Goal: Transaction & Acquisition: Book appointment/travel/reservation

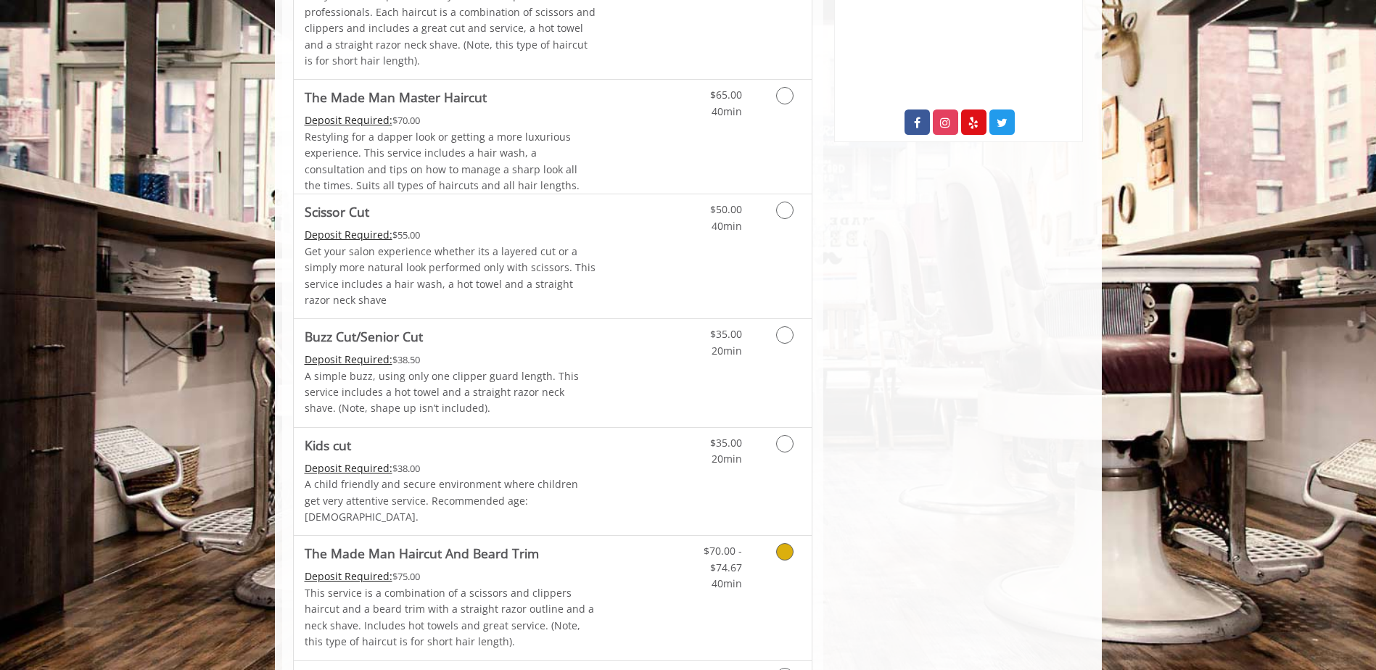
click at [526, 546] on Trim "The Made Man Haircut And Beard Trim" at bounding box center [422, 553] width 234 height 20
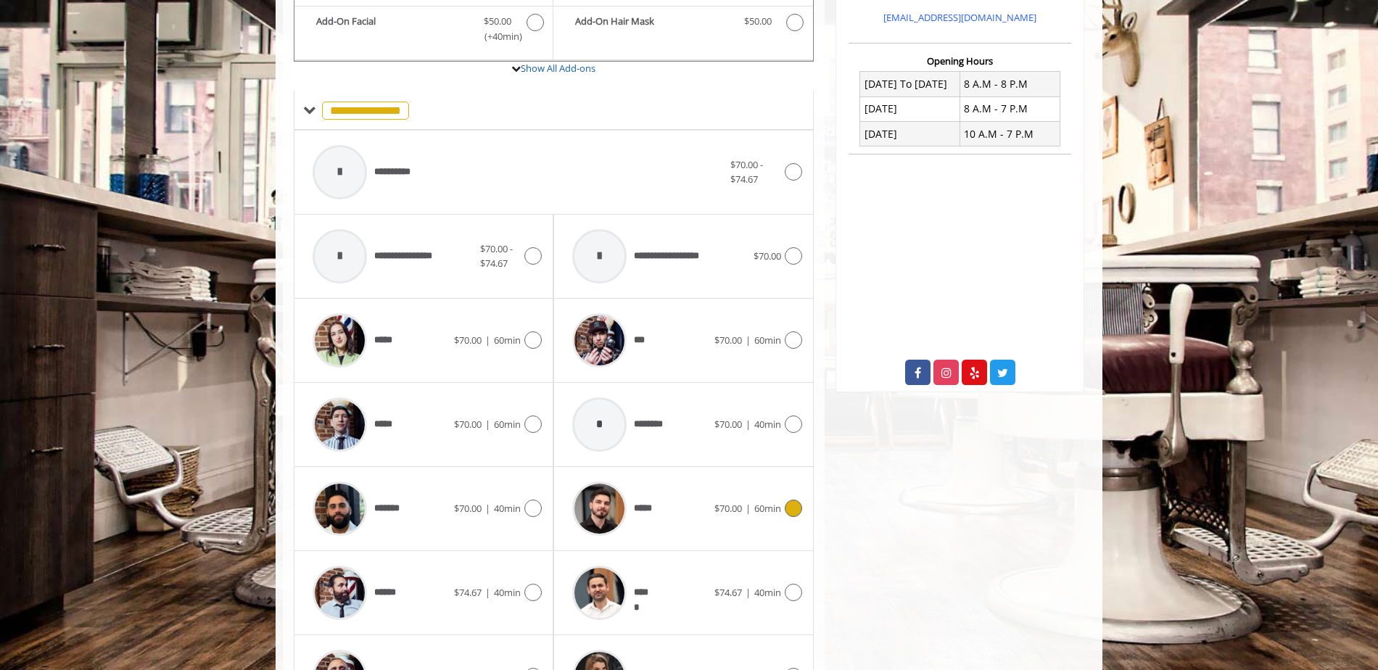
click at [719, 491] on div "***** $70.00 | 60min" at bounding box center [683, 508] width 236 height 69
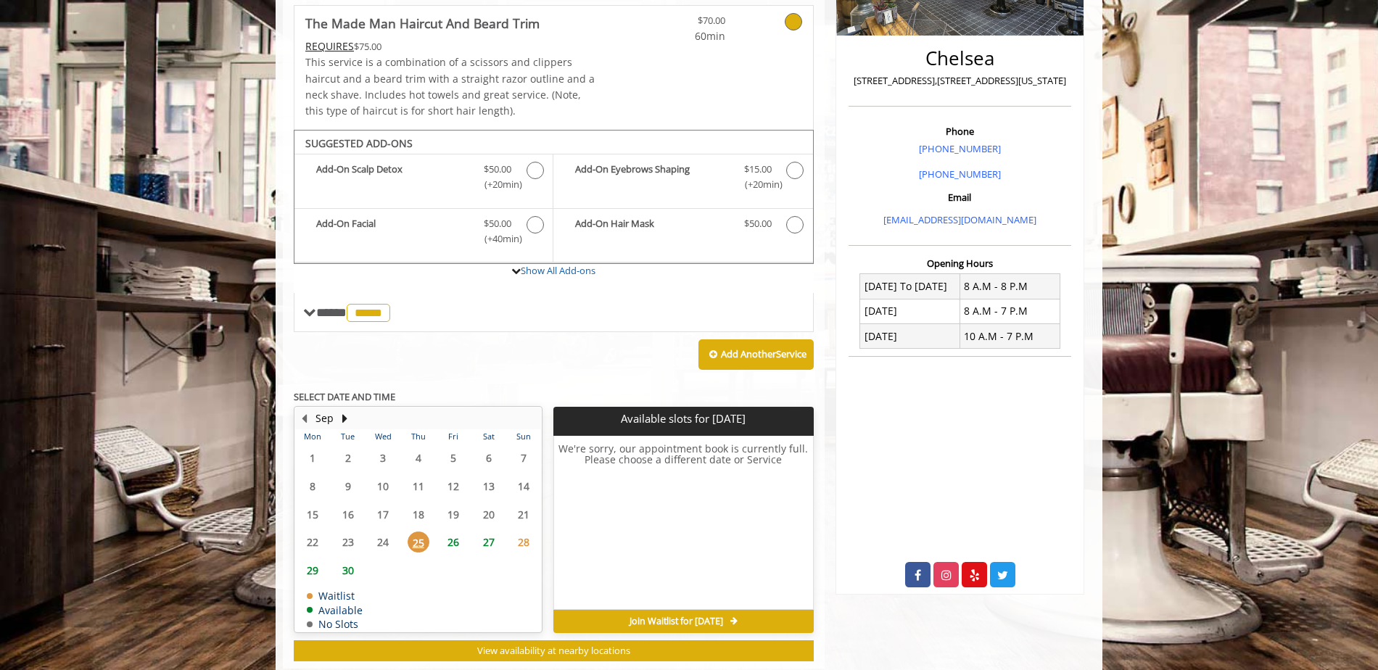
scroll to position [352, 0]
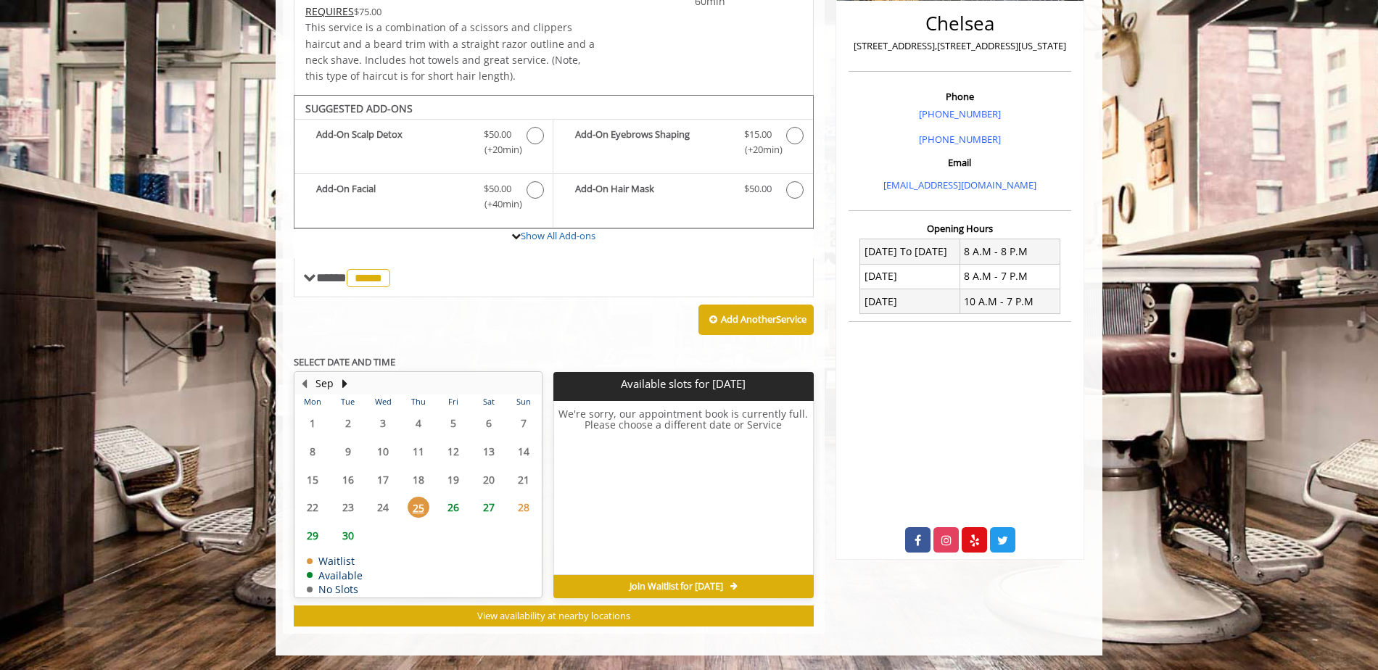
click at [460, 507] on span "26" at bounding box center [453, 507] width 22 height 21
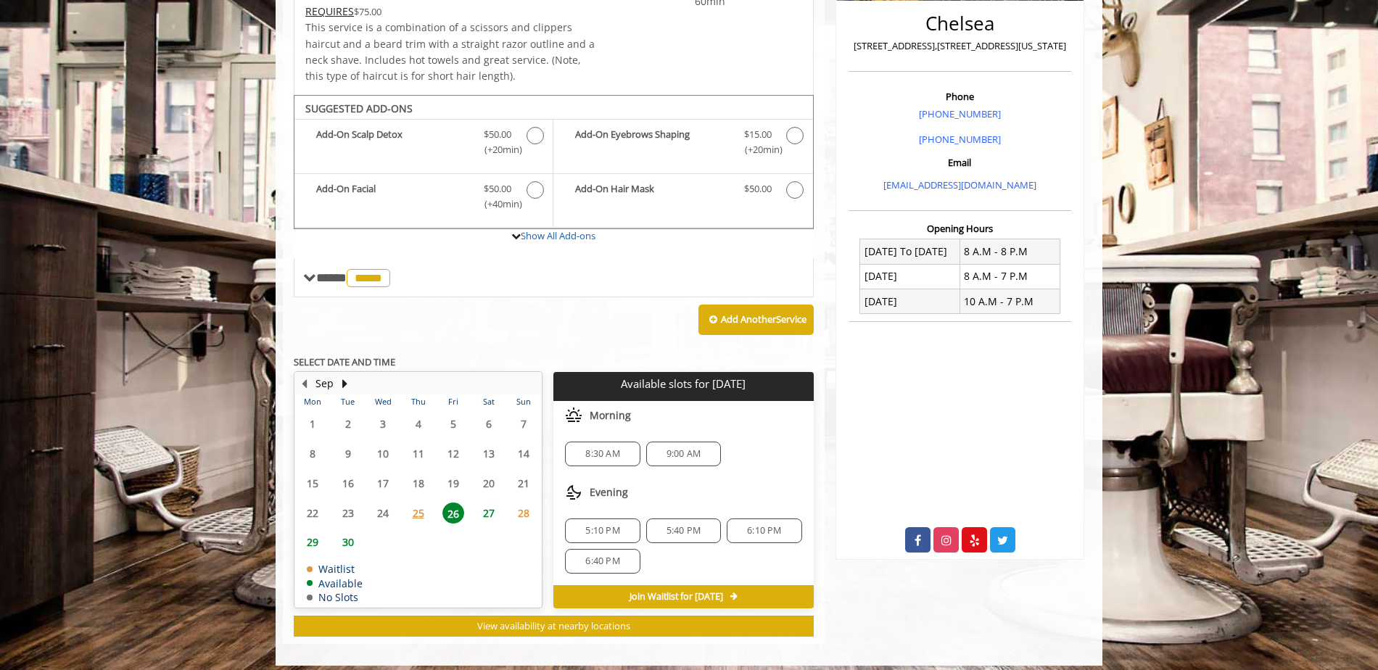
click at [481, 513] on span "27" at bounding box center [489, 513] width 22 height 21
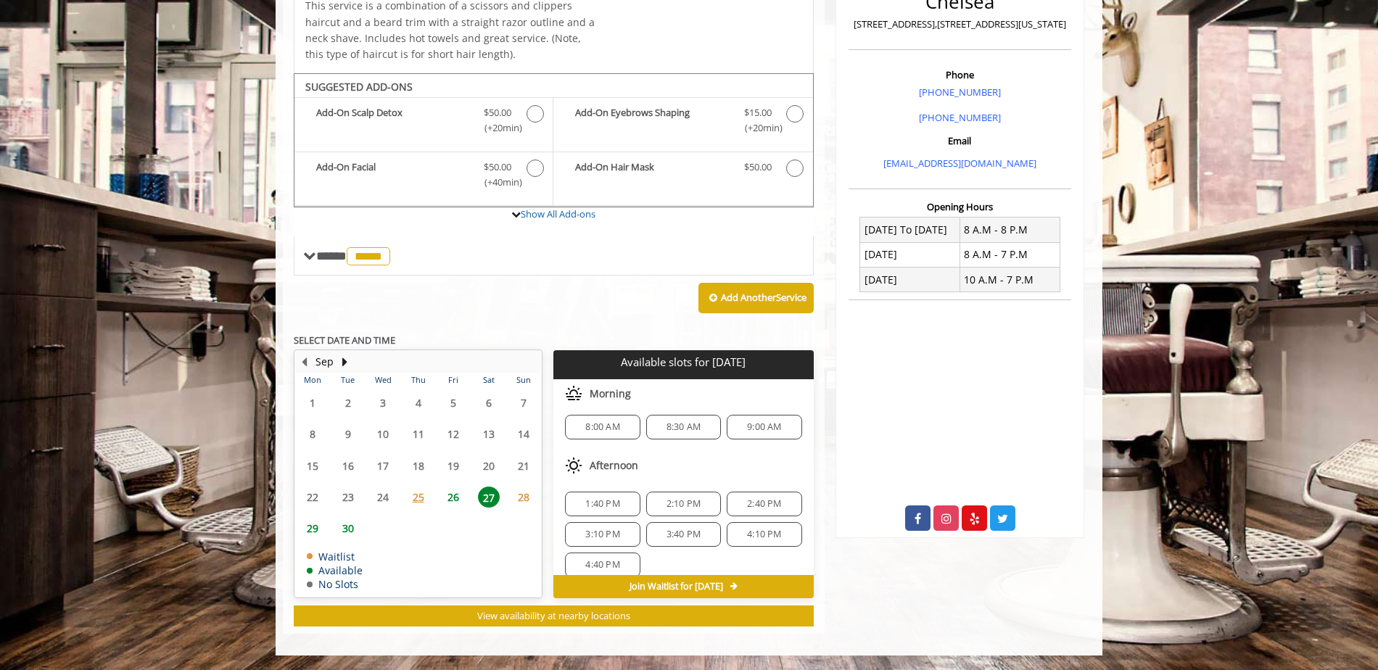
scroll to position [0, 0]
click at [456, 497] on span "26" at bounding box center [453, 497] width 22 height 21
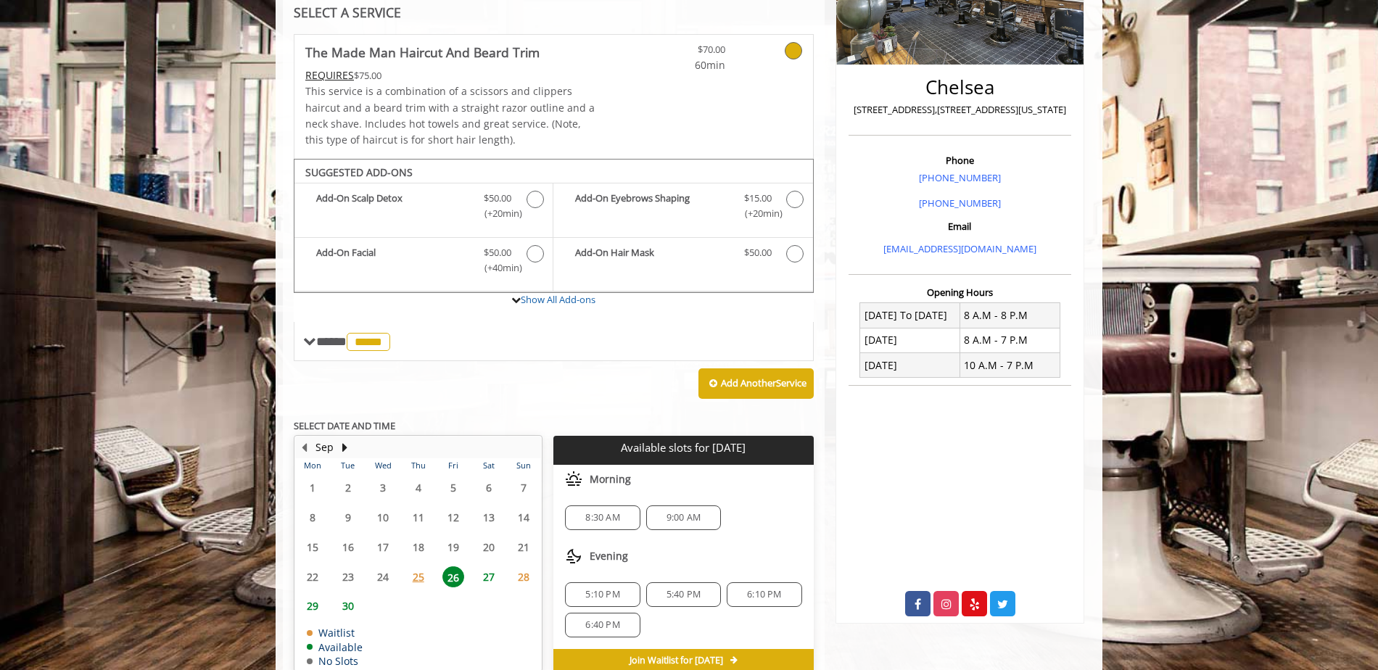
scroll to position [290, 0]
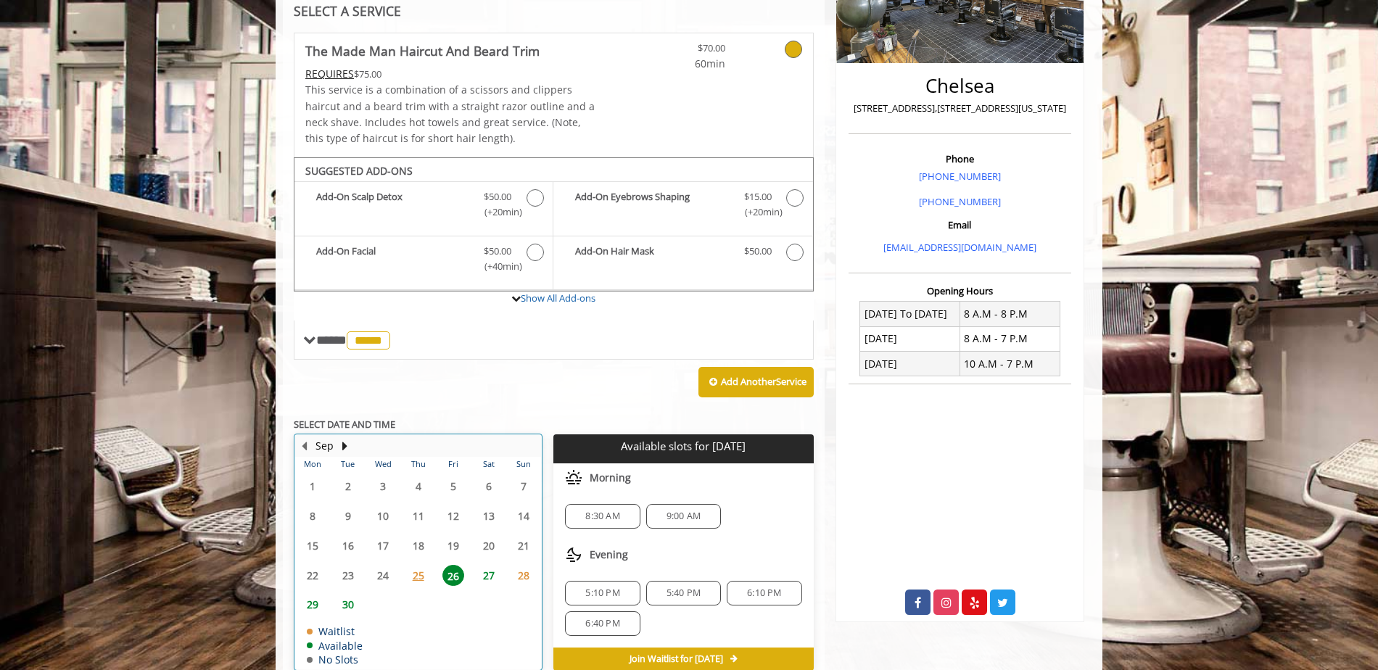
click at [476, 577] on div "27" at bounding box center [488, 575] width 29 height 21
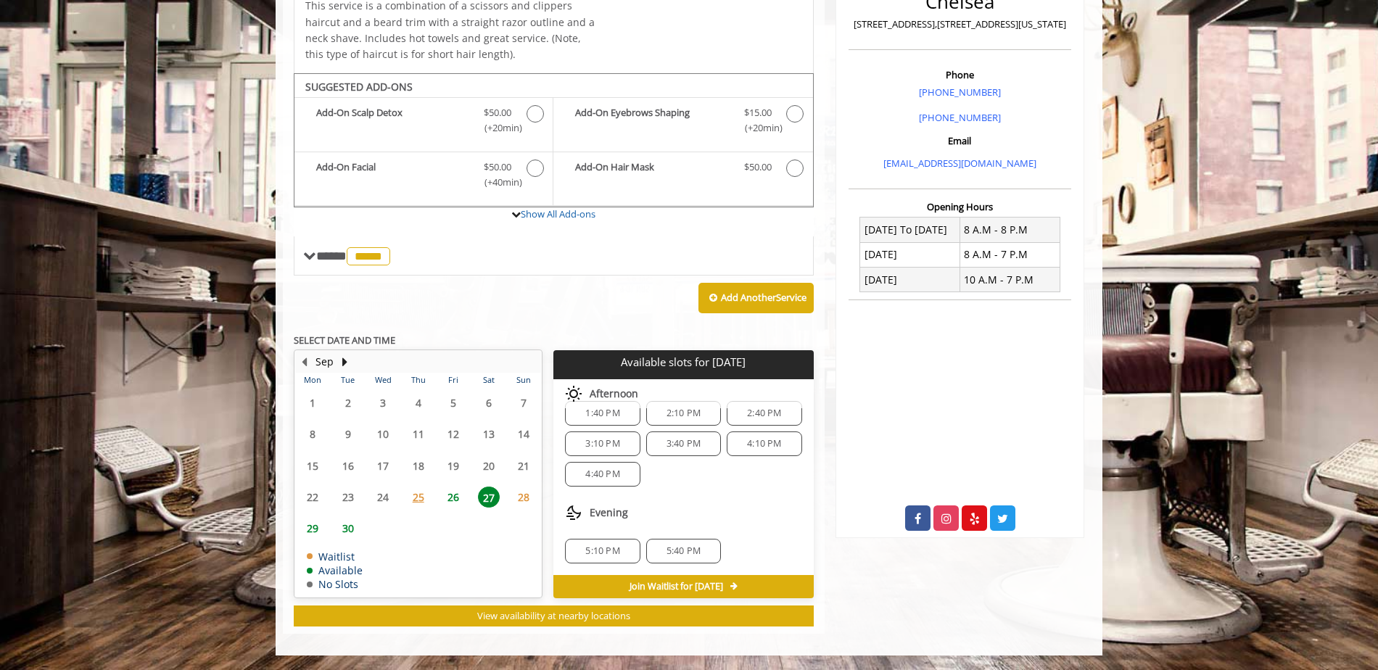
scroll to position [0, 0]
click at [622, 440] on div "8:00 AM" at bounding box center [602, 432] width 75 height 25
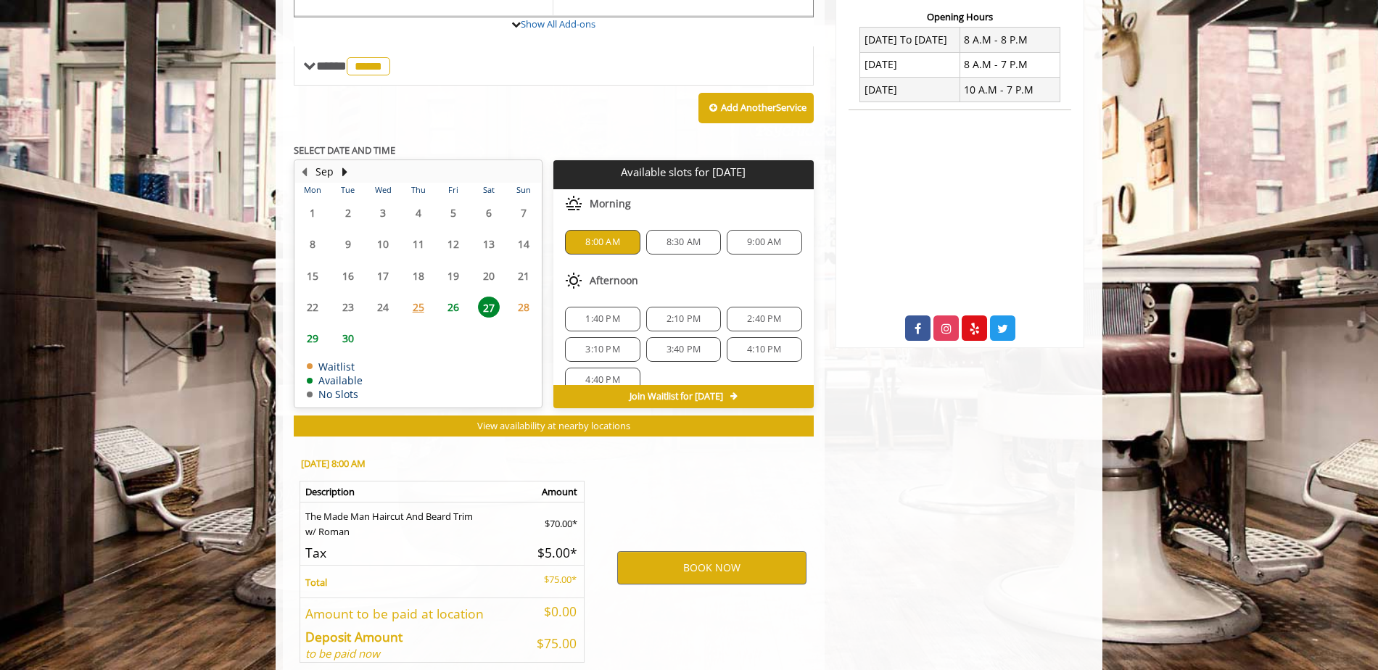
scroll to position [636, 0]
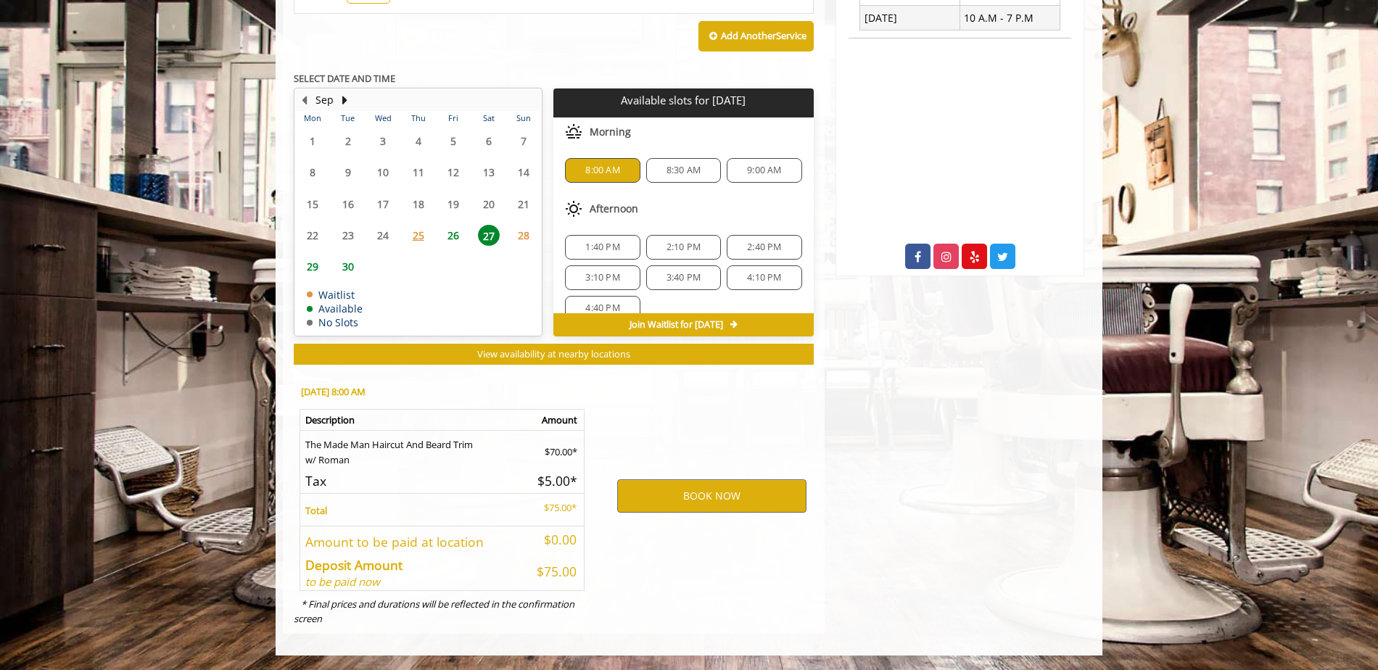
click at [658, 176] on span "8:30 AM" at bounding box center [684, 171] width 62 height 12
click at [517, 234] on span "28" at bounding box center [524, 235] width 22 height 21
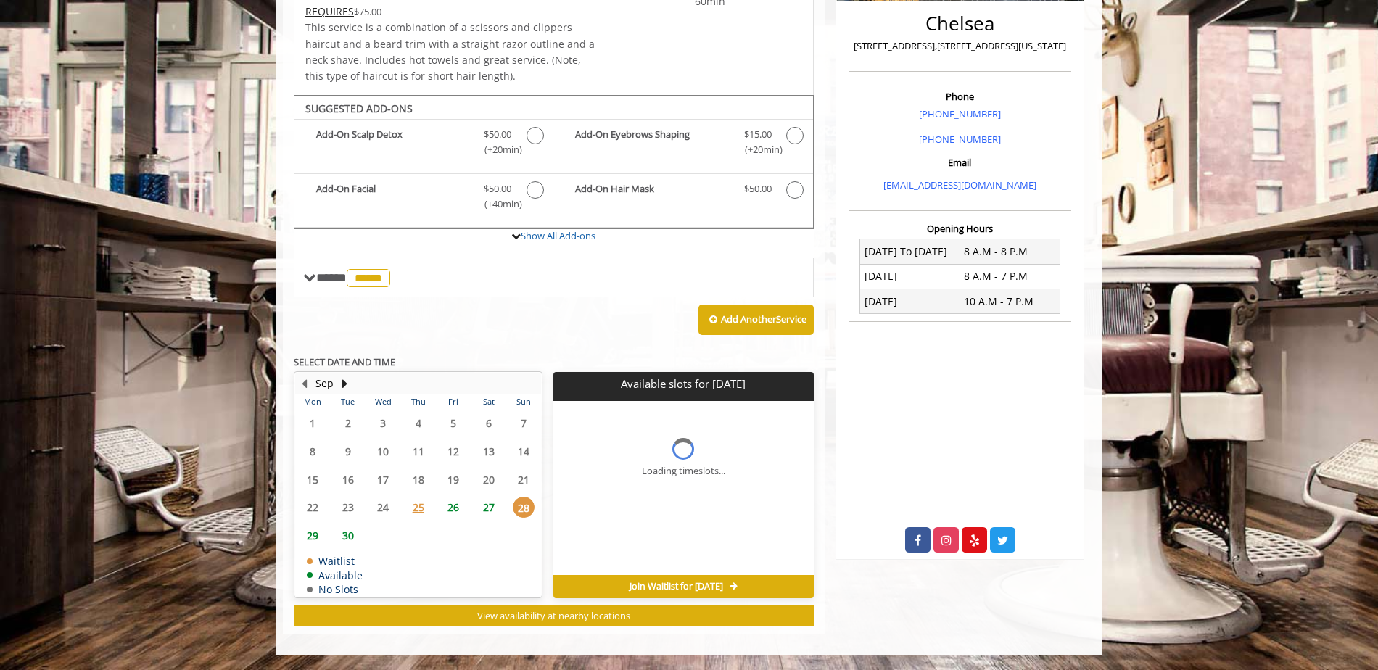
scroll to position [352, 0]
click at [449, 518] on span "26" at bounding box center [453, 507] width 22 height 21
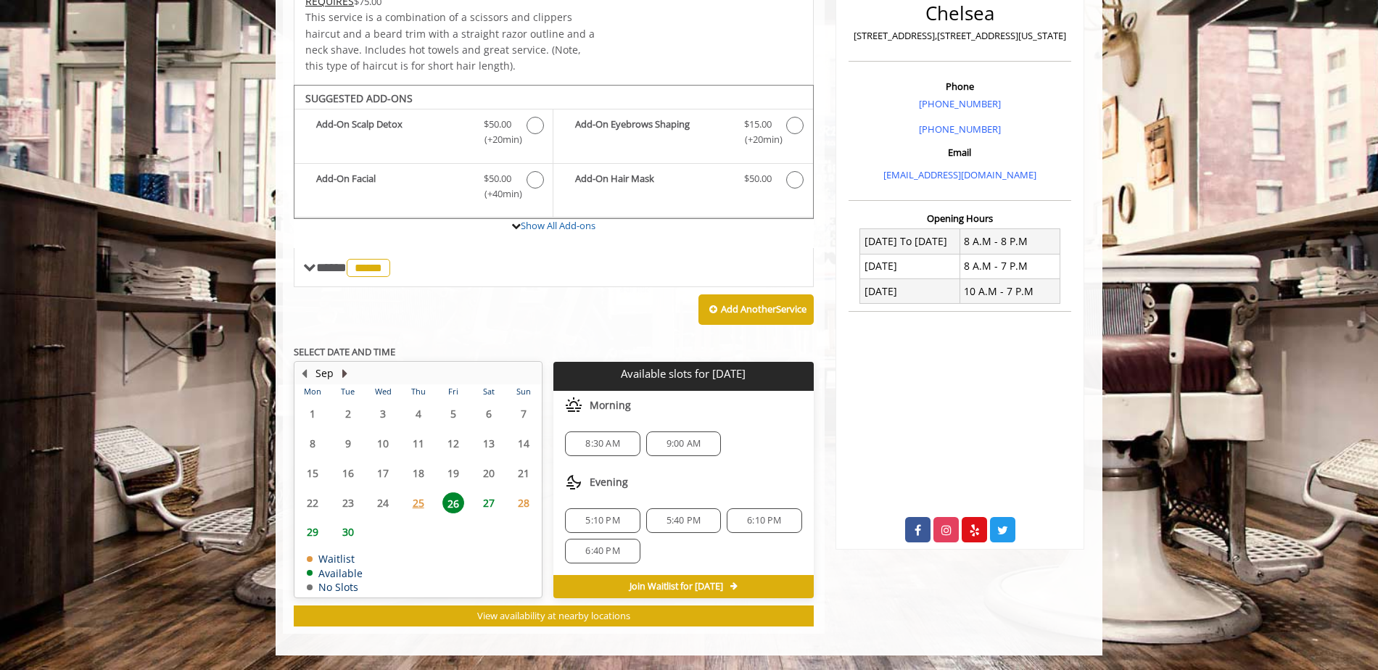
click at [347, 372] on button "Next Month" at bounding box center [345, 373] width 12 height 16
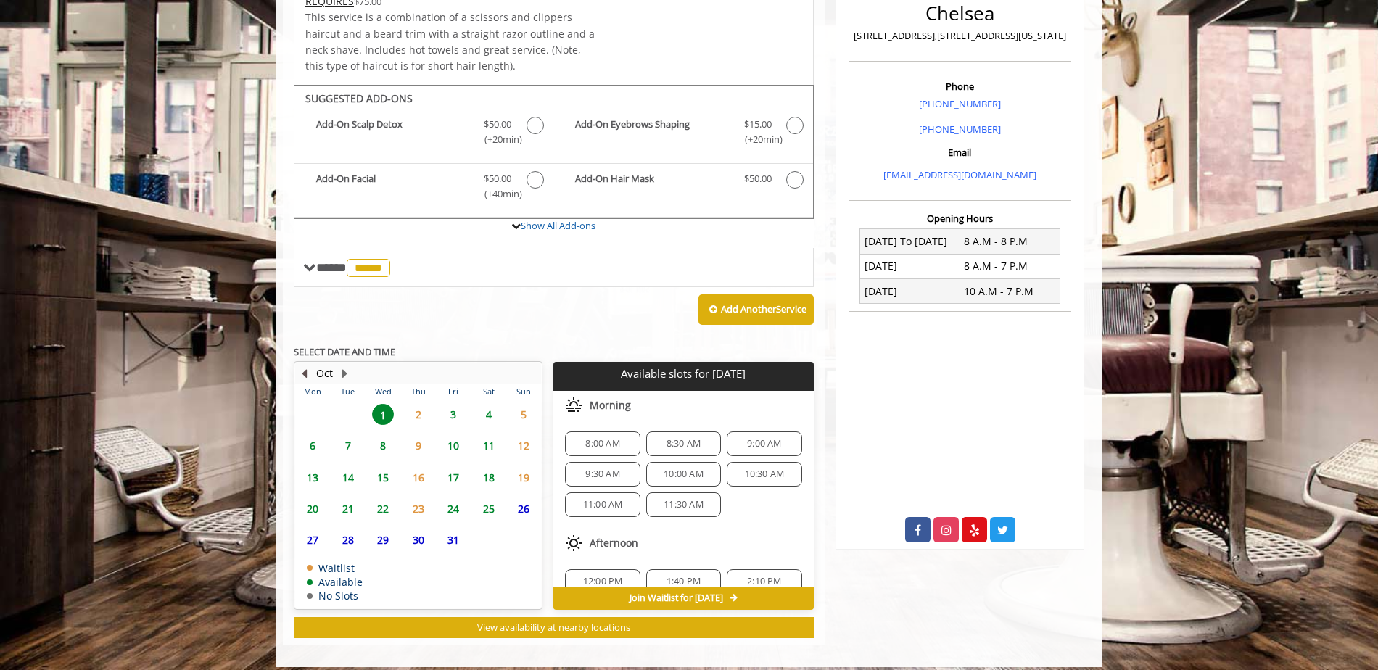
scroll to position [374, 0]
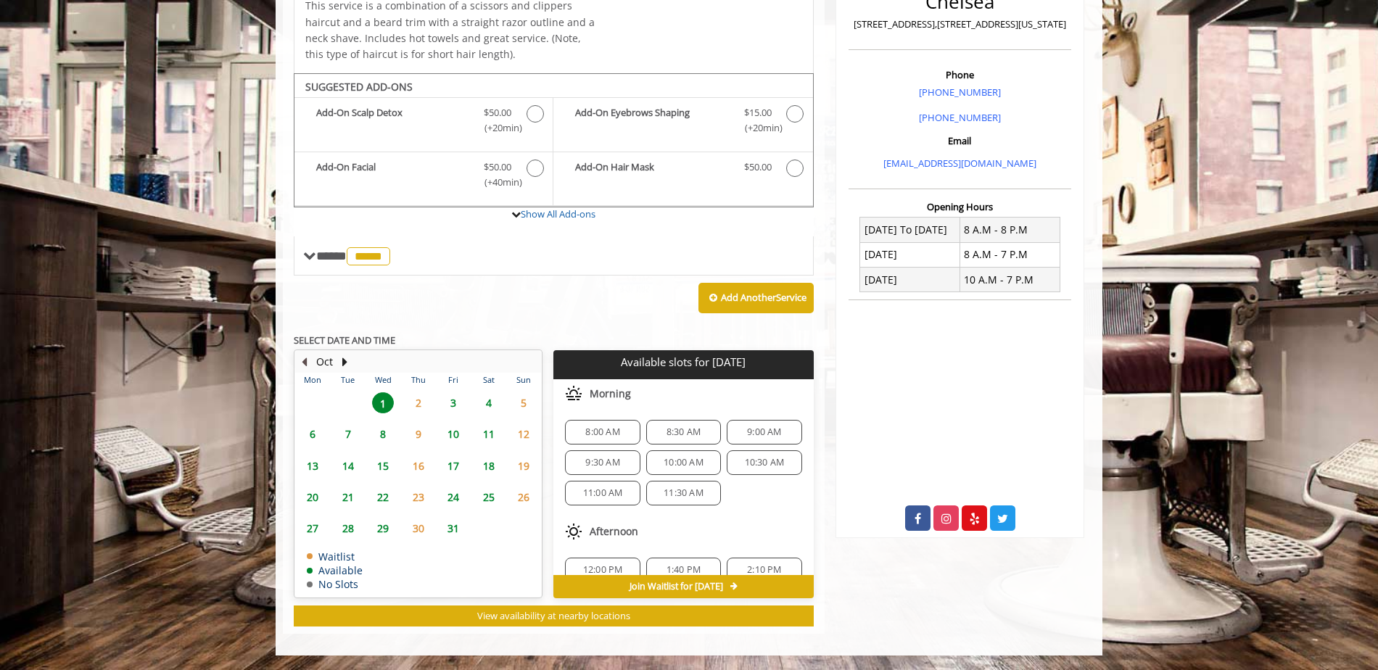
click at [305, 359] on button "Previous Month" at bounding box center [304, 362] width 12 height 16
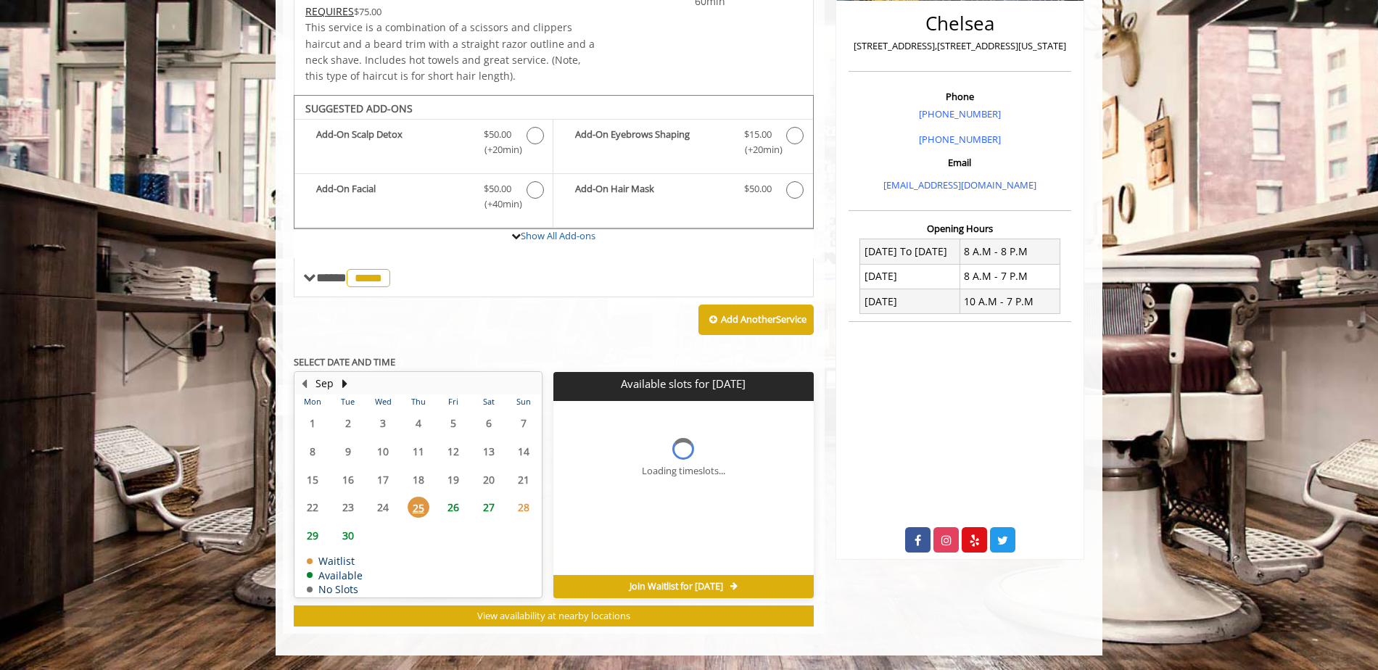
scroll to position [352, 0]
click at [454, 502] on span "26" at bounding box center [453, 507] width 22 height 21
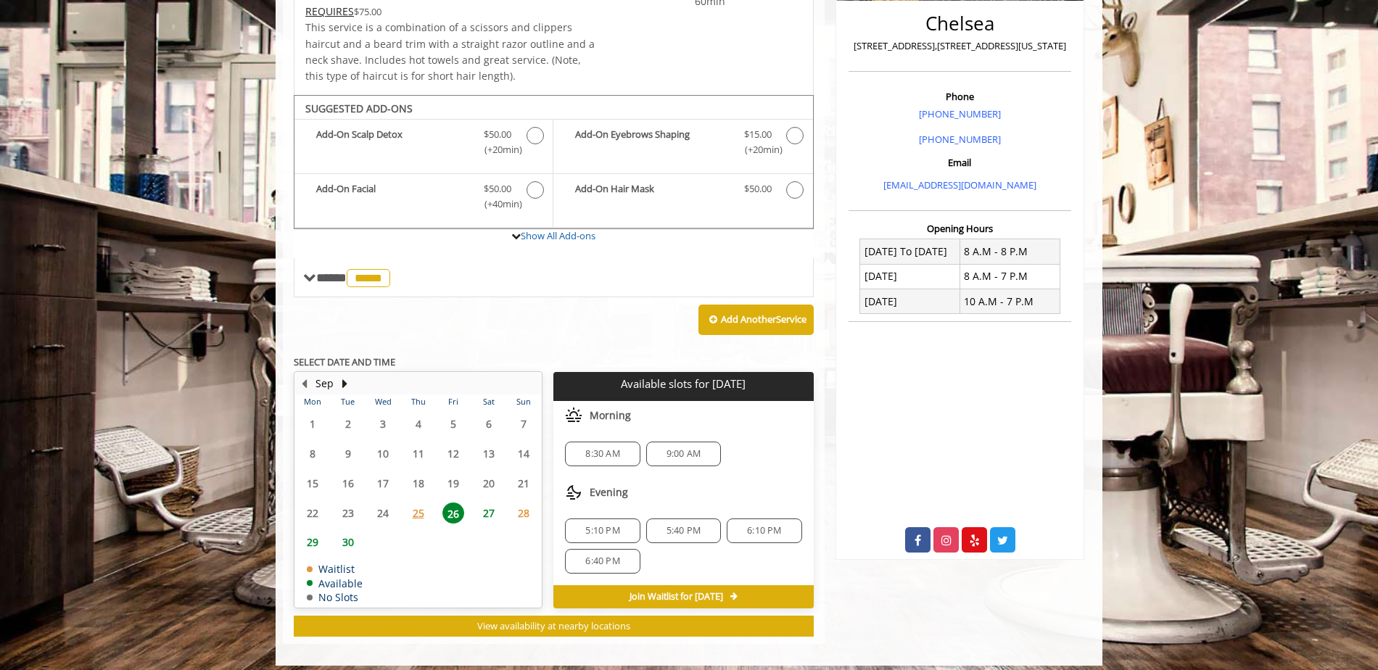
scroll to position [363, 0]
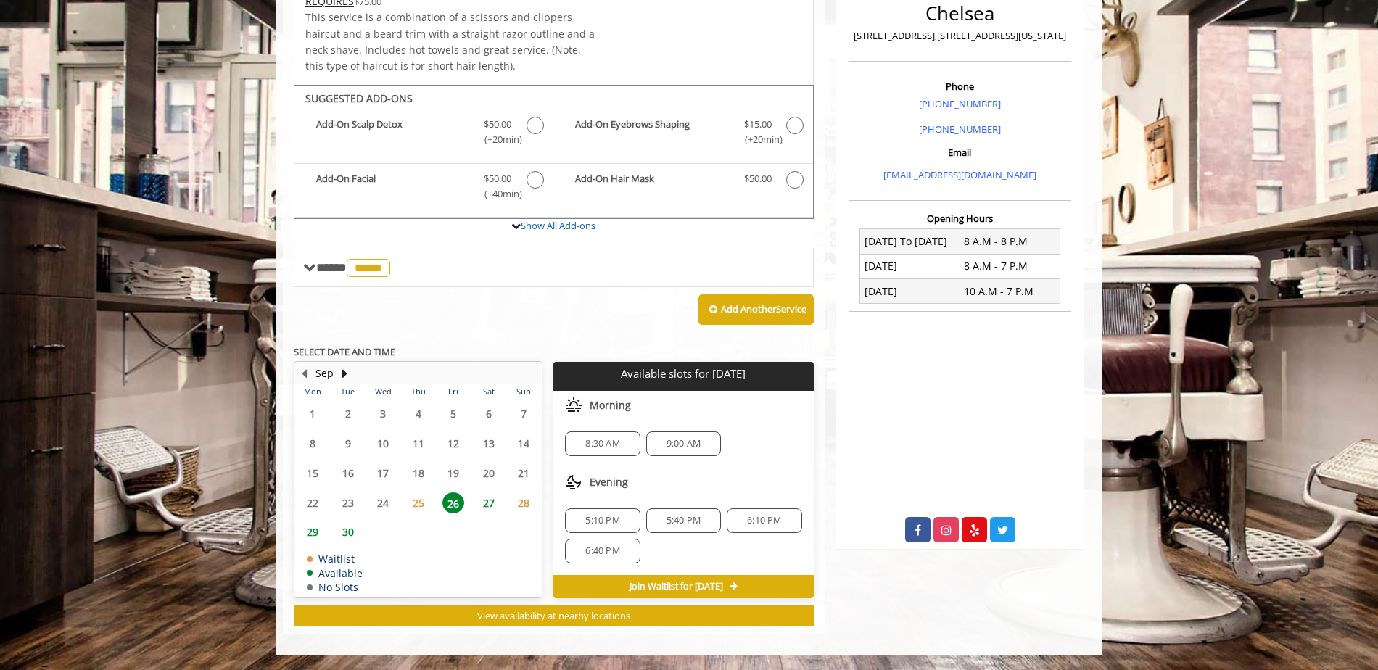
click at [605, 515] on span "5:10 PM" at bounding box center [602, 521] width 34 height 12
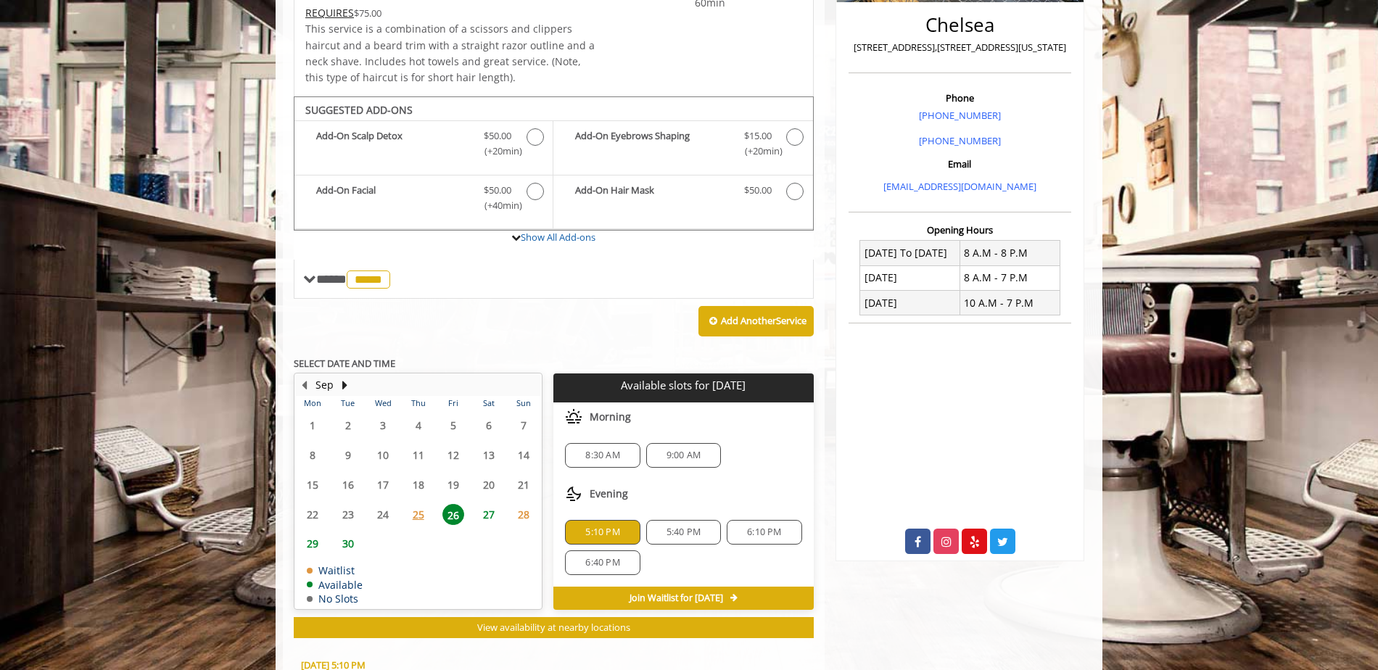
scroll to position [407, 0]
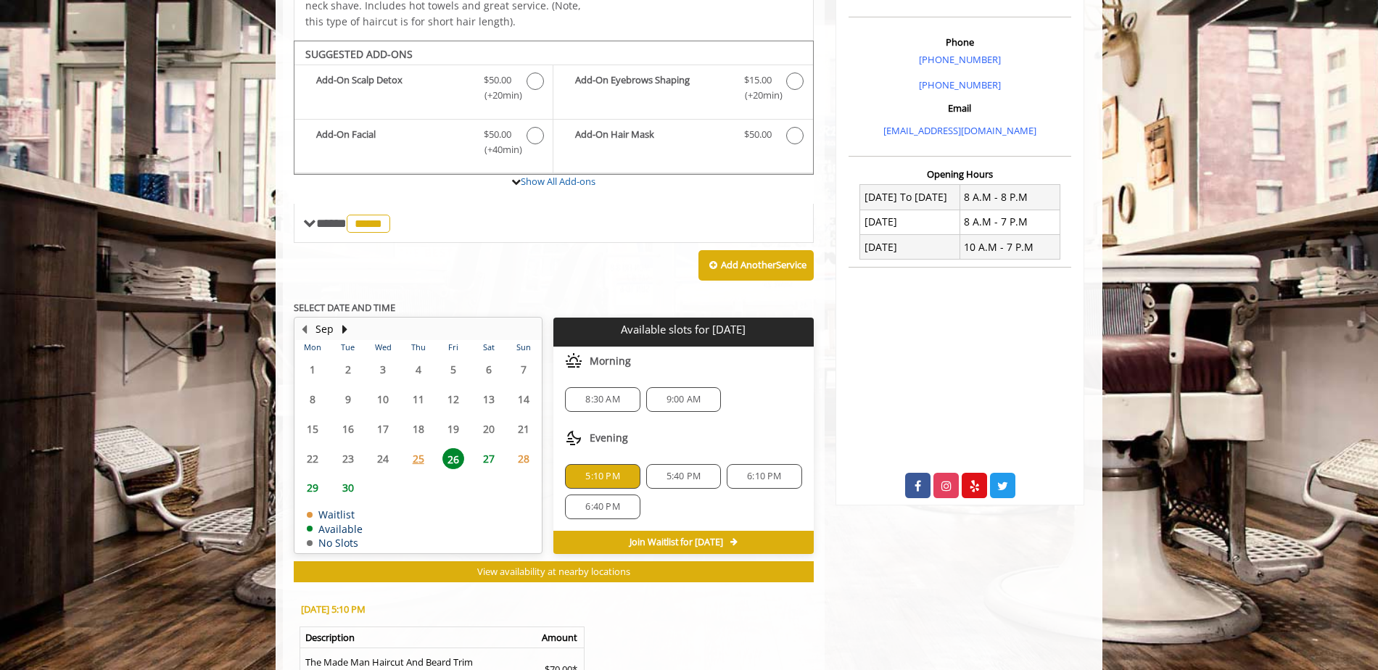
click at [674, 543] on span "Join Waitlist for [DATE]" at bounding box center [676, 543] width 94 height 12
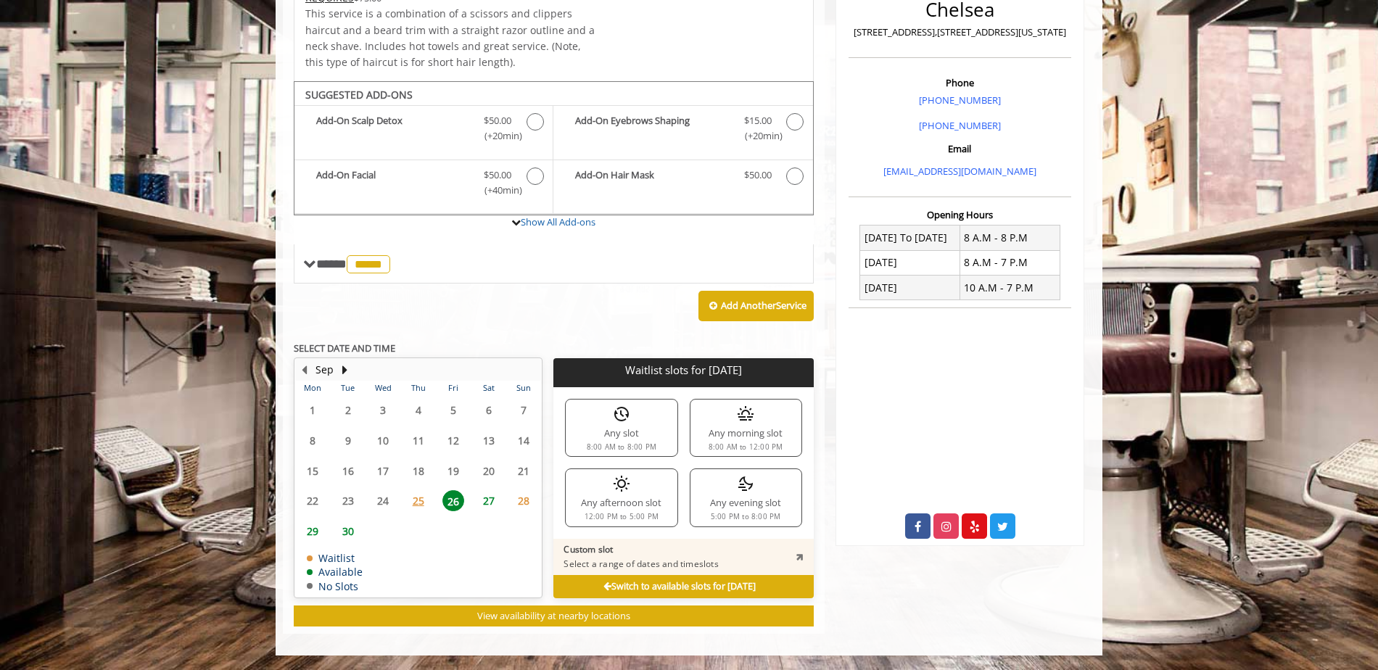
scroll to position [366, 0]
click at [458, 500] on span "26" at bounding box center [453, 500] width 22 height 21
click at [614, 579] on div "Switch to available slots for [DATE]" at bounding box center [683, 586] width 260 height 23
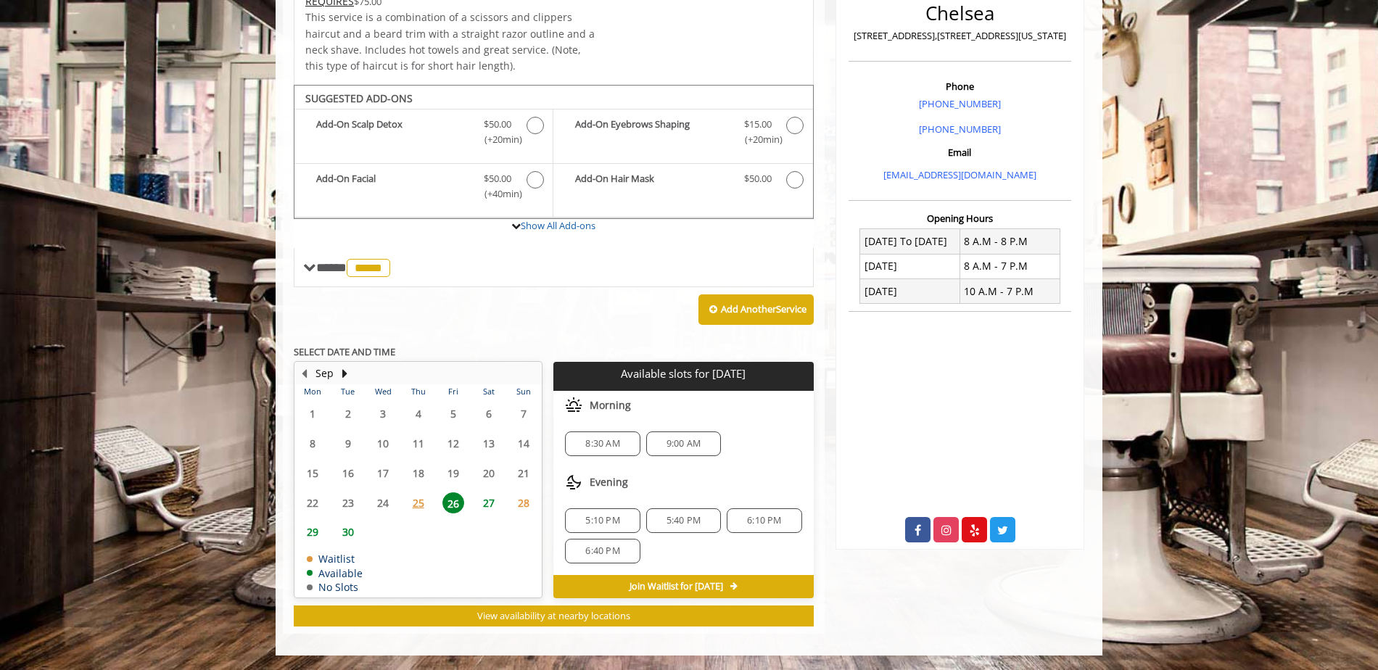
click at [594, 521] on span "5:10 PM" at bounding box center [602, 521] width 34 height 12
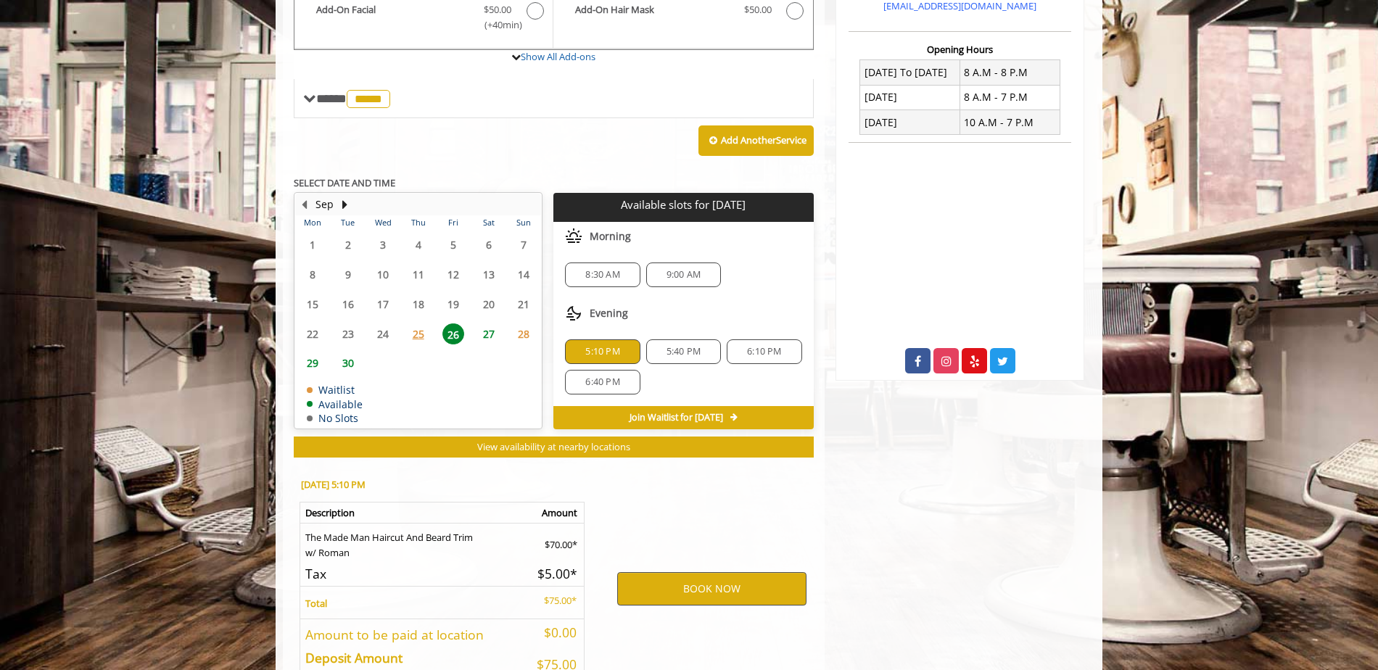
scroll to position [624, 0]
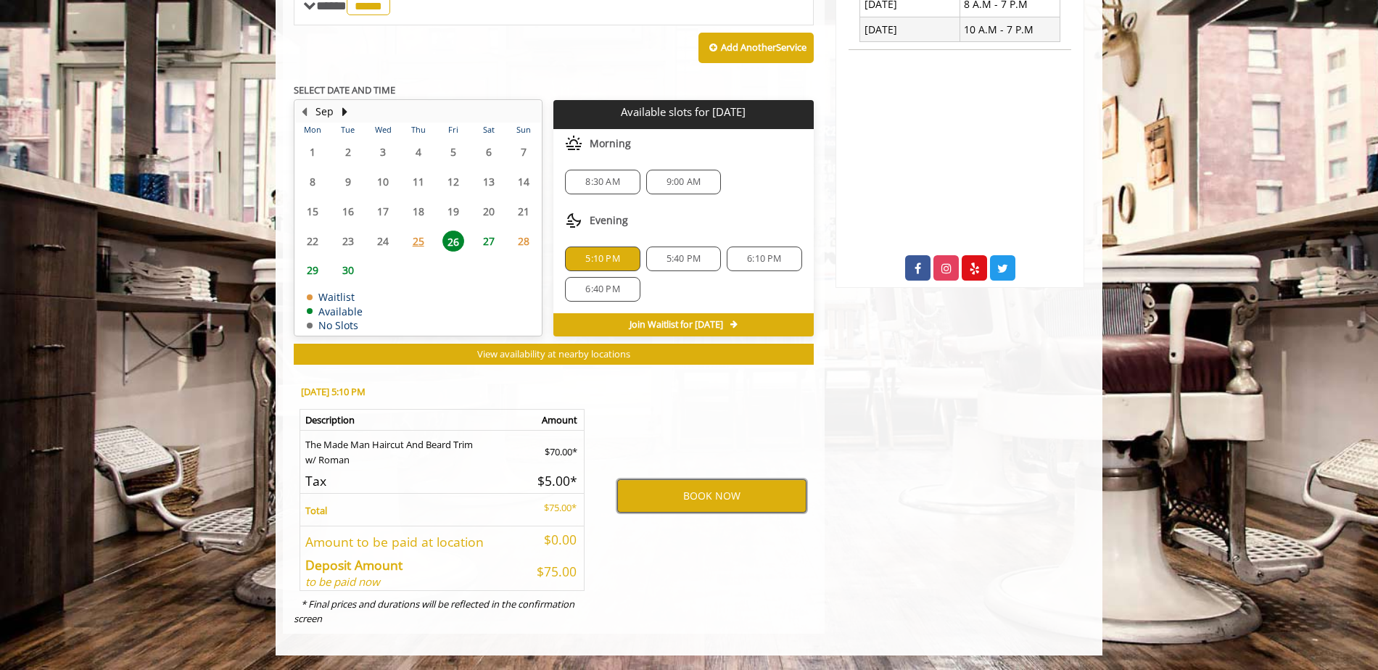
click at [647, 490] on button "BOOK NOW" at bounding box center [711, 495] width 189 height 33
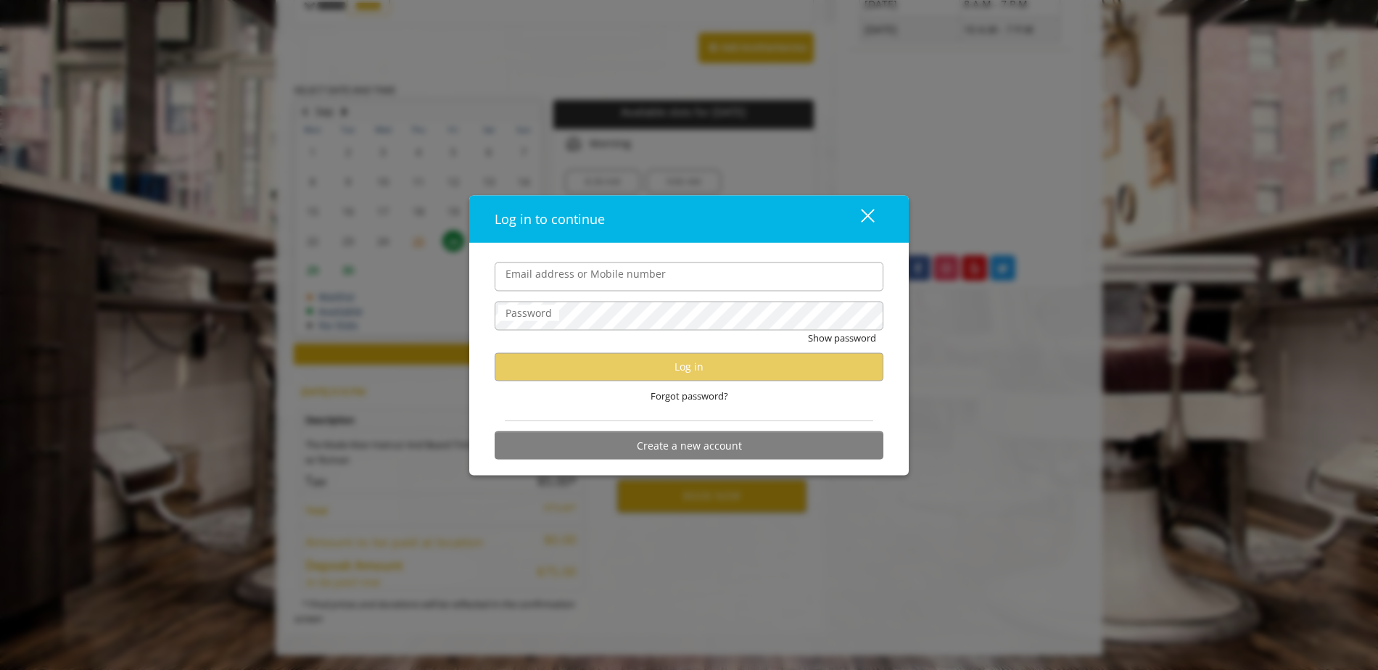
click at [635, 284] on input "Email address or Mobile number" at bounding box center [689, 276] width 389 height 29
type input "**********"
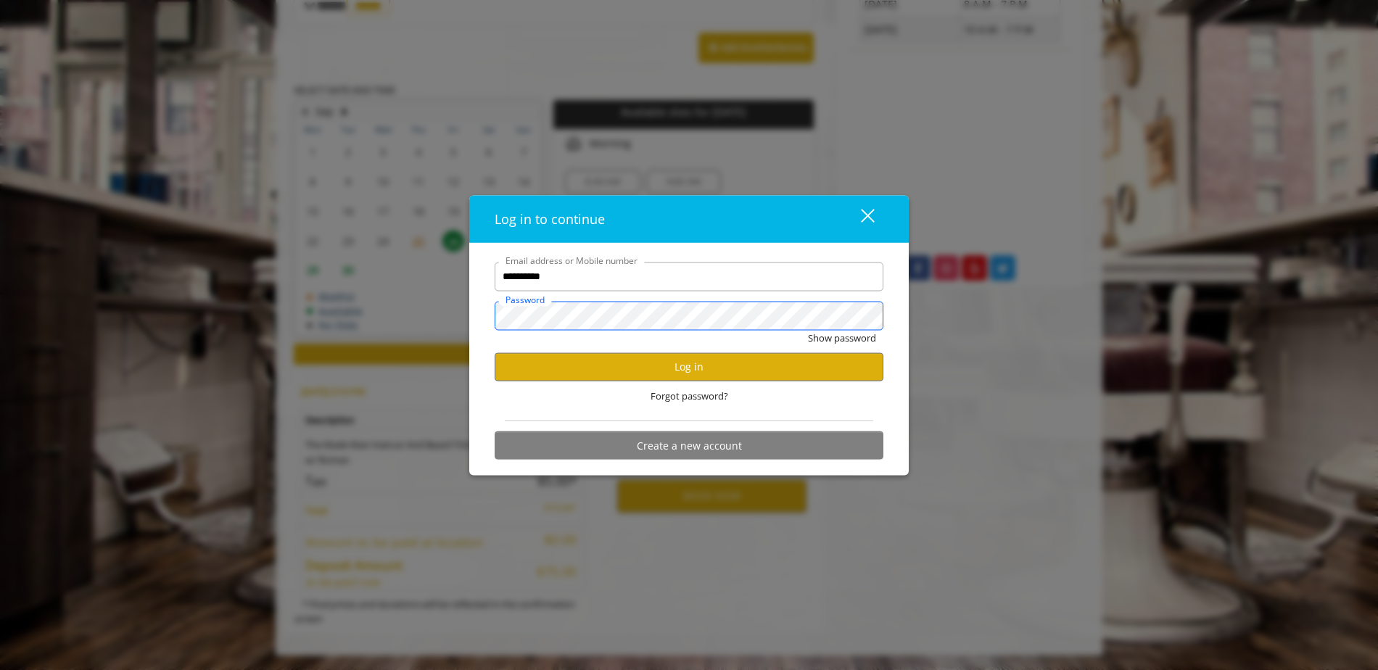
click at [808, 330] on button "Show password" at bounding box center [842, 337] width 68 height 15
click at [662, 365] on button "Log in" at bounding box center [689, 366] width 389 height 28
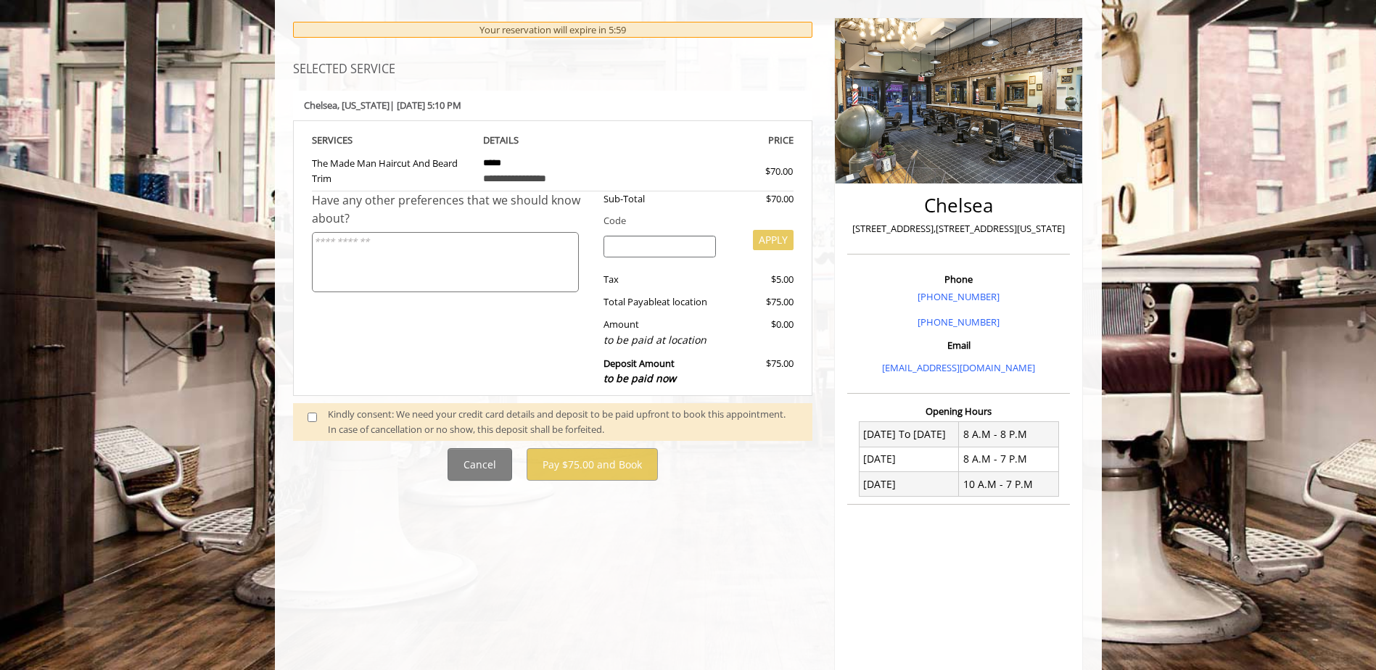
scroll to position [218, 0]
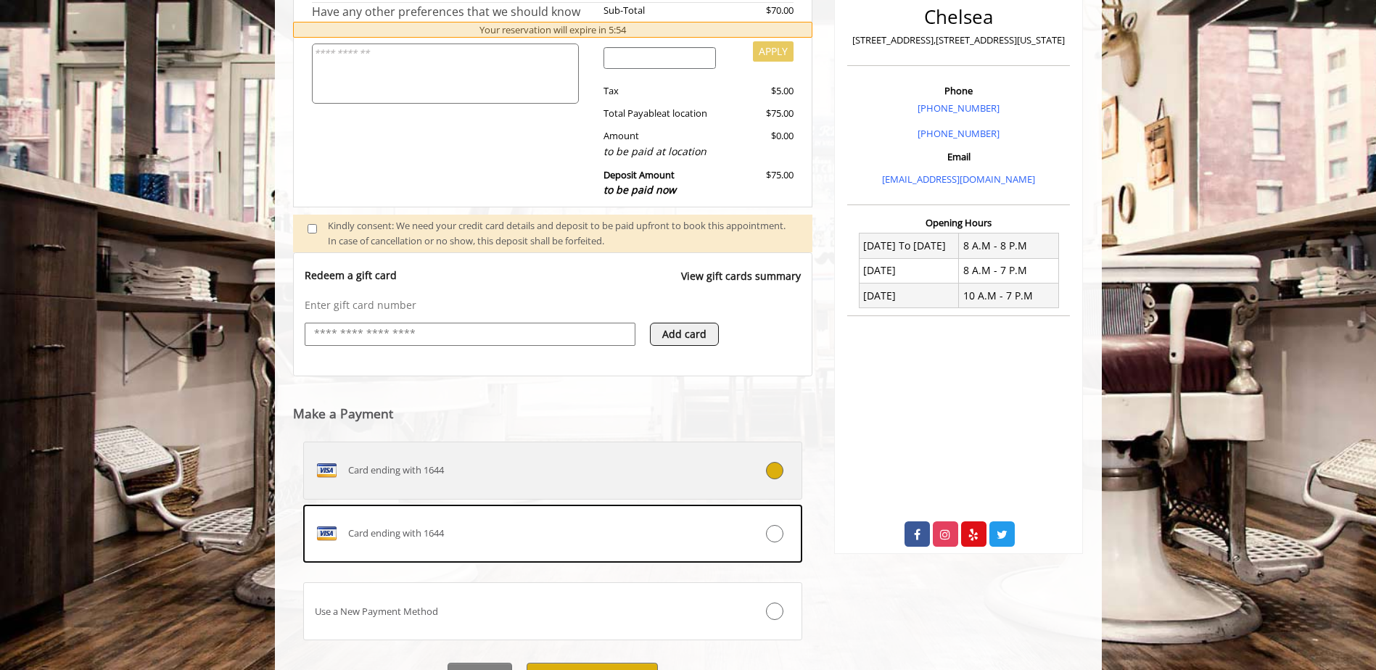
click at [525, 461] on div "Card ending with 1644" at bounding box center [511, 470] width 415 height 23
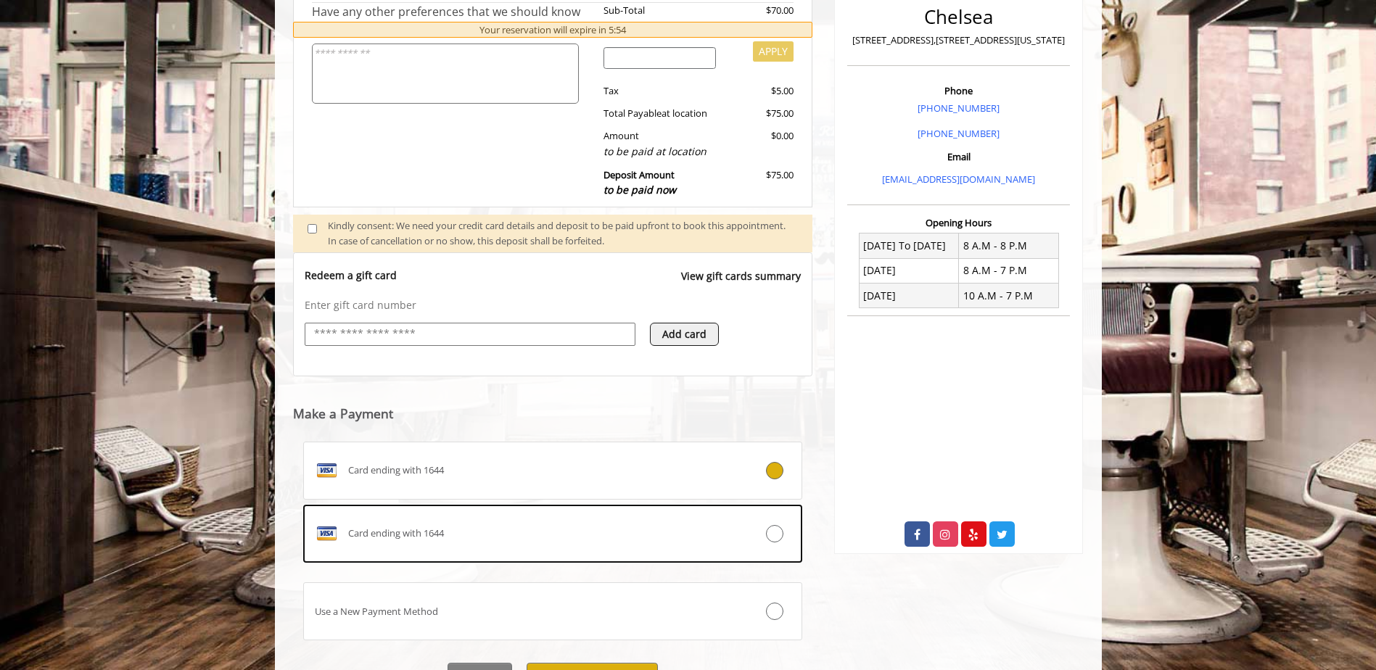
scroll to position [339, 0]
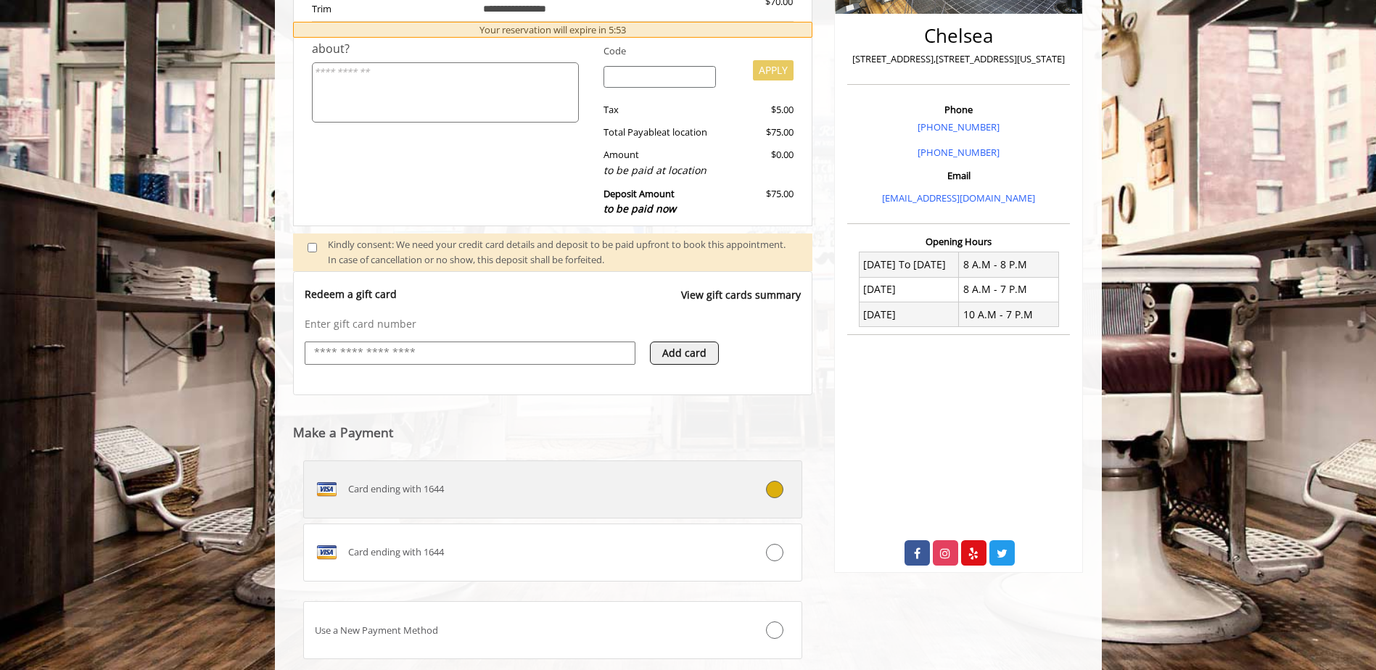
click at [585, 491] on div "Card ending with 1644" at bounding box center [511, 489] width 415 height 23
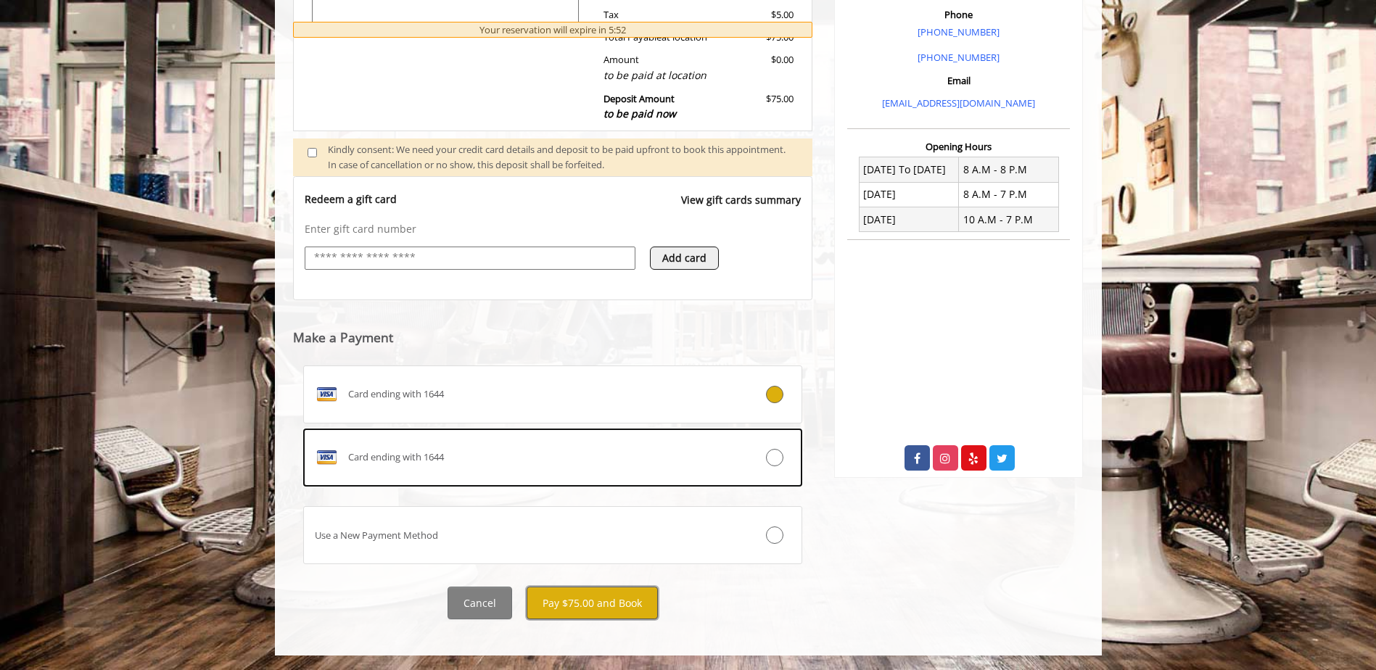
click at [582, 597] on button "Pay $75.00 and Book" at bounding box center [591, 603] width 131 height 33
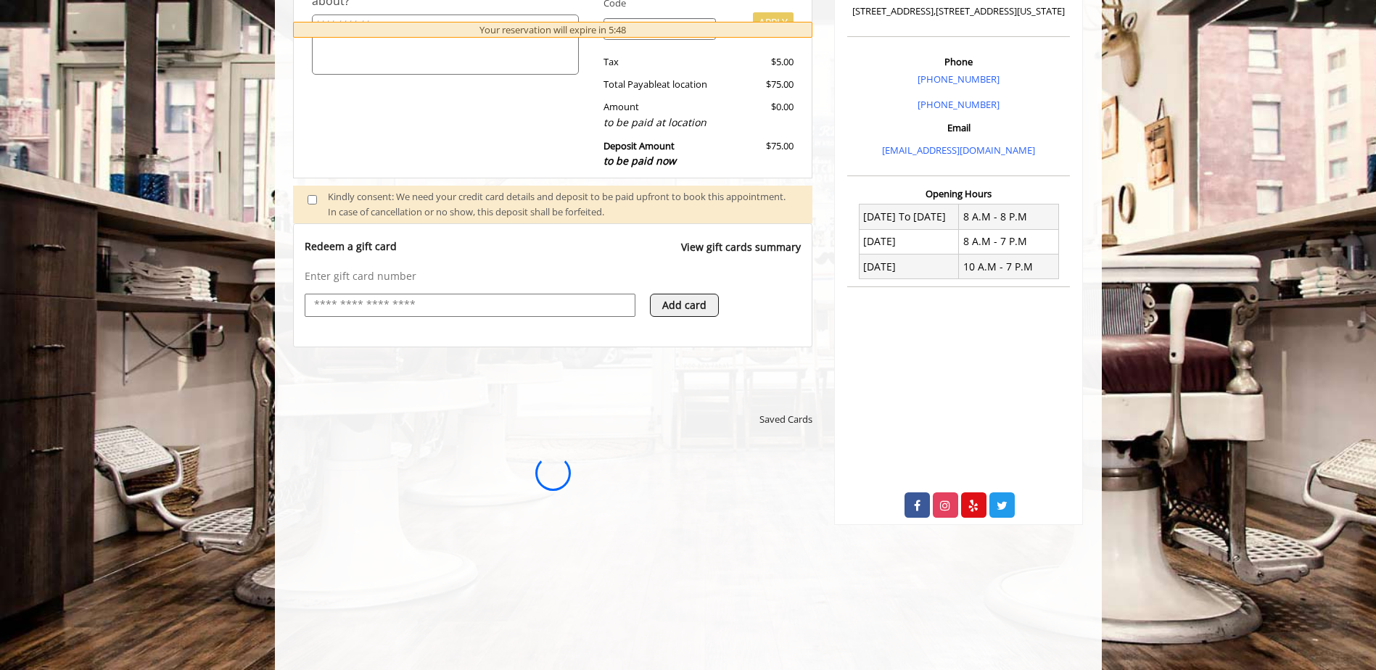
scroll to position [434, 0]
